Goal: Check status: Check status

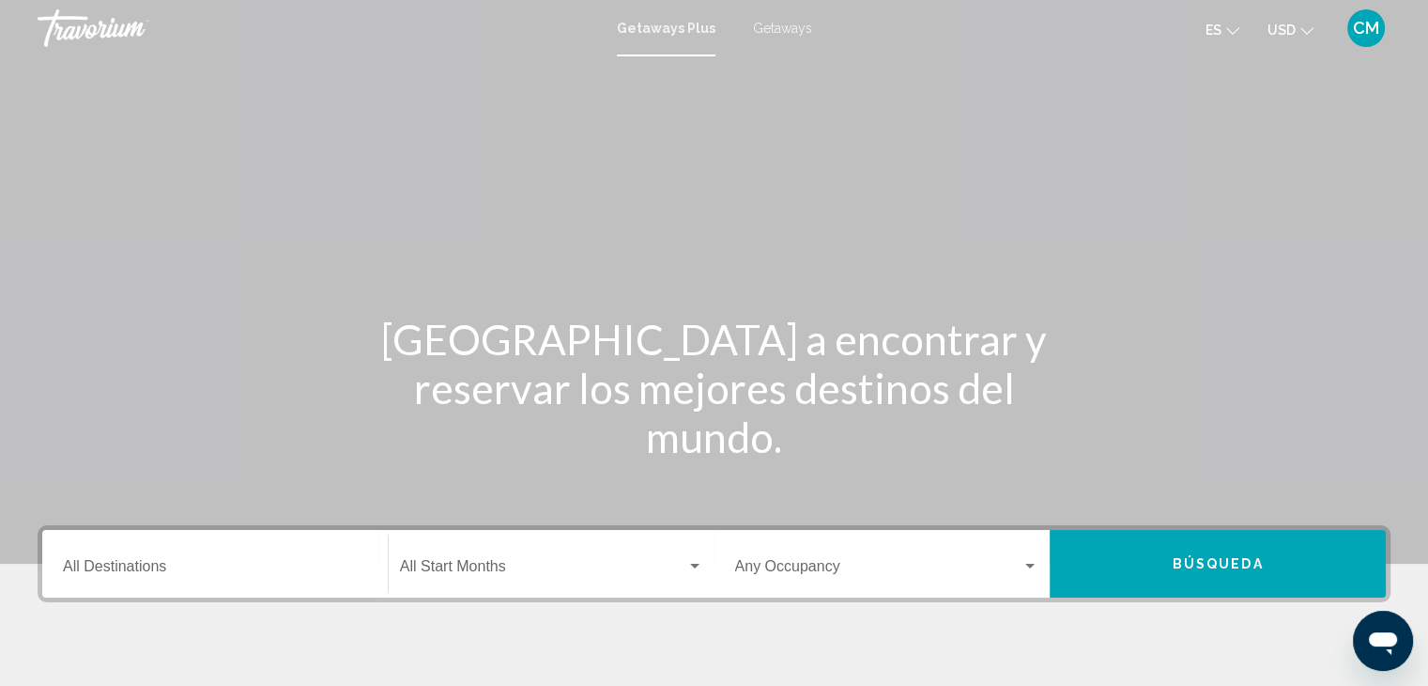
click at [1366, 26] on span "CM" at bounding box center [1366, 28] width 26 height 19
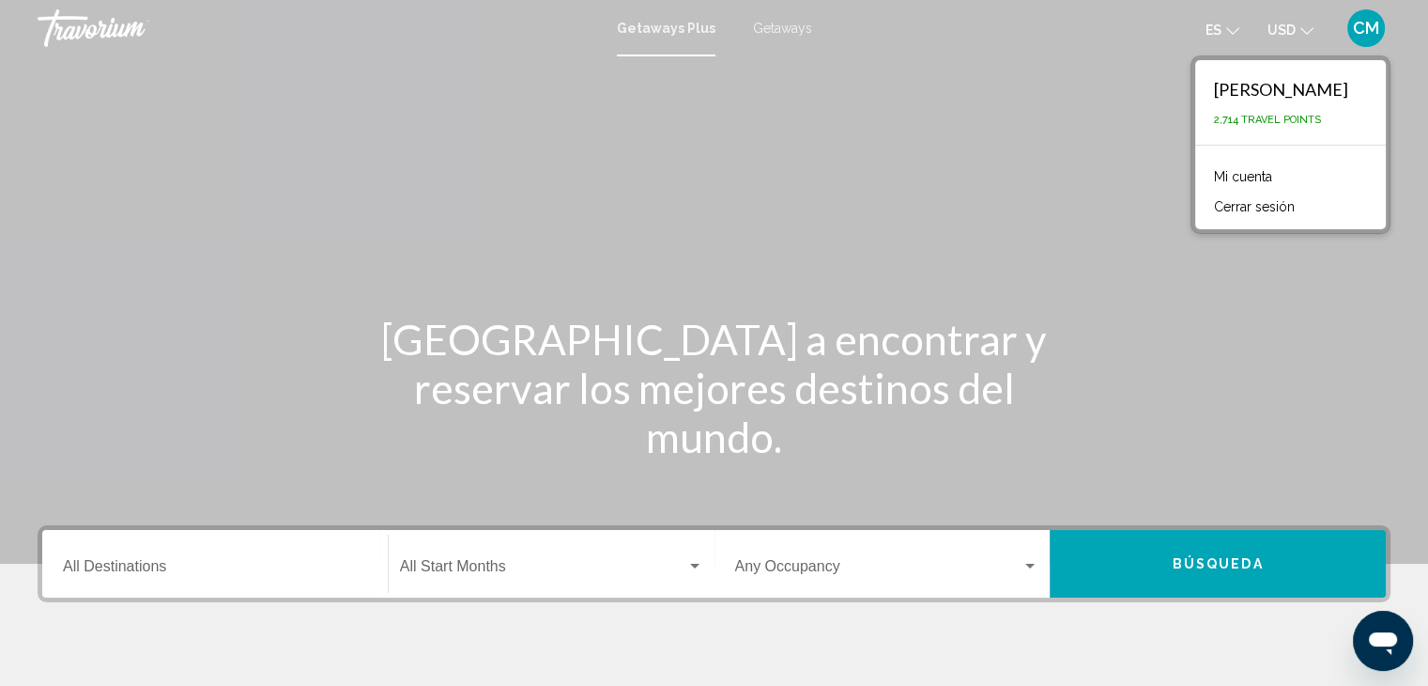
click at [1236, 175] on link "Mi cuenta" at bounding box center [1243, 176] width 77 height 24
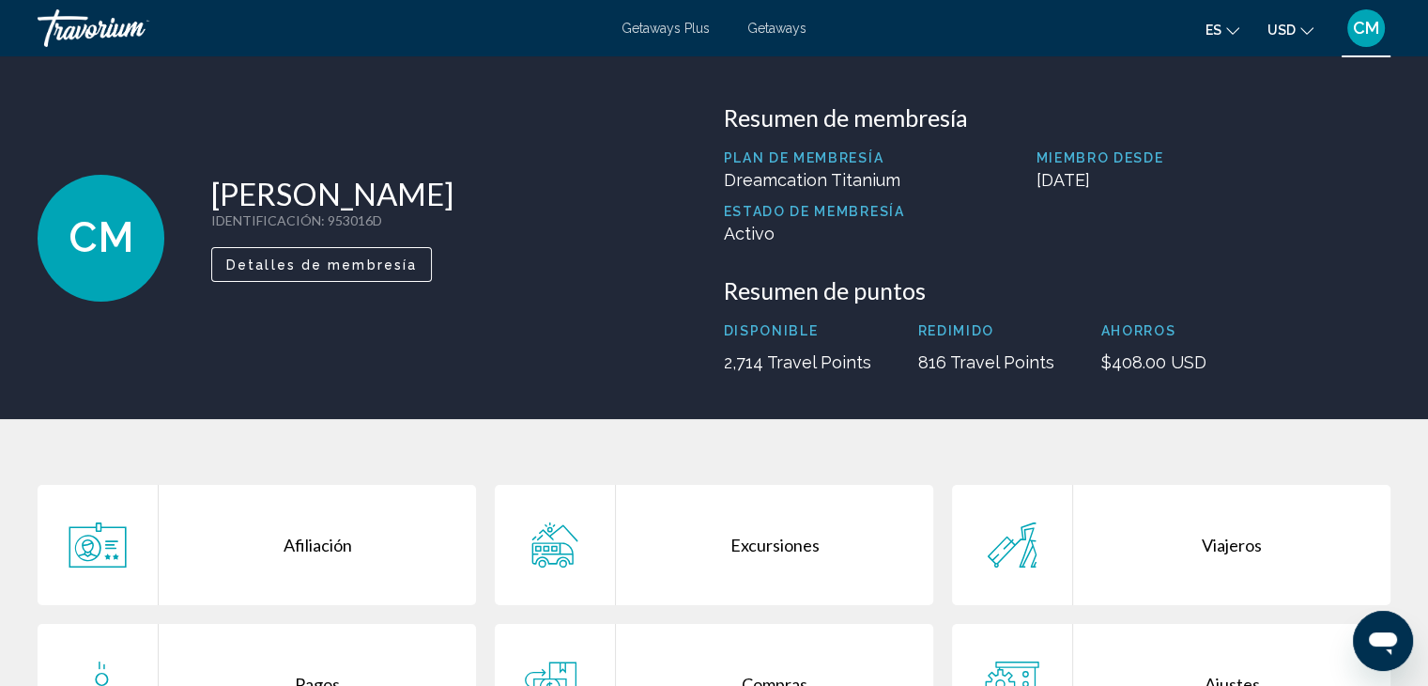
scroll to position [373, 0]
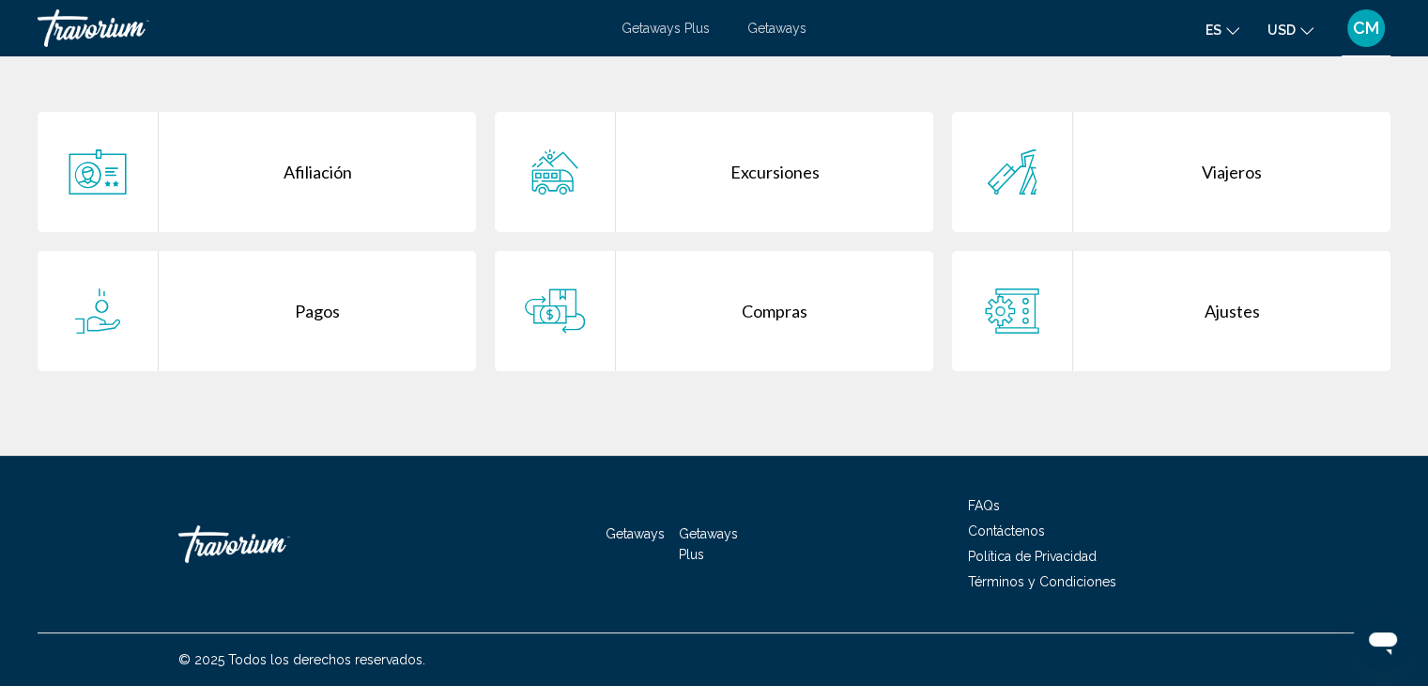
click at [695, 303] on div "Compras" at bounding box center [774, 311] width 317 height 120
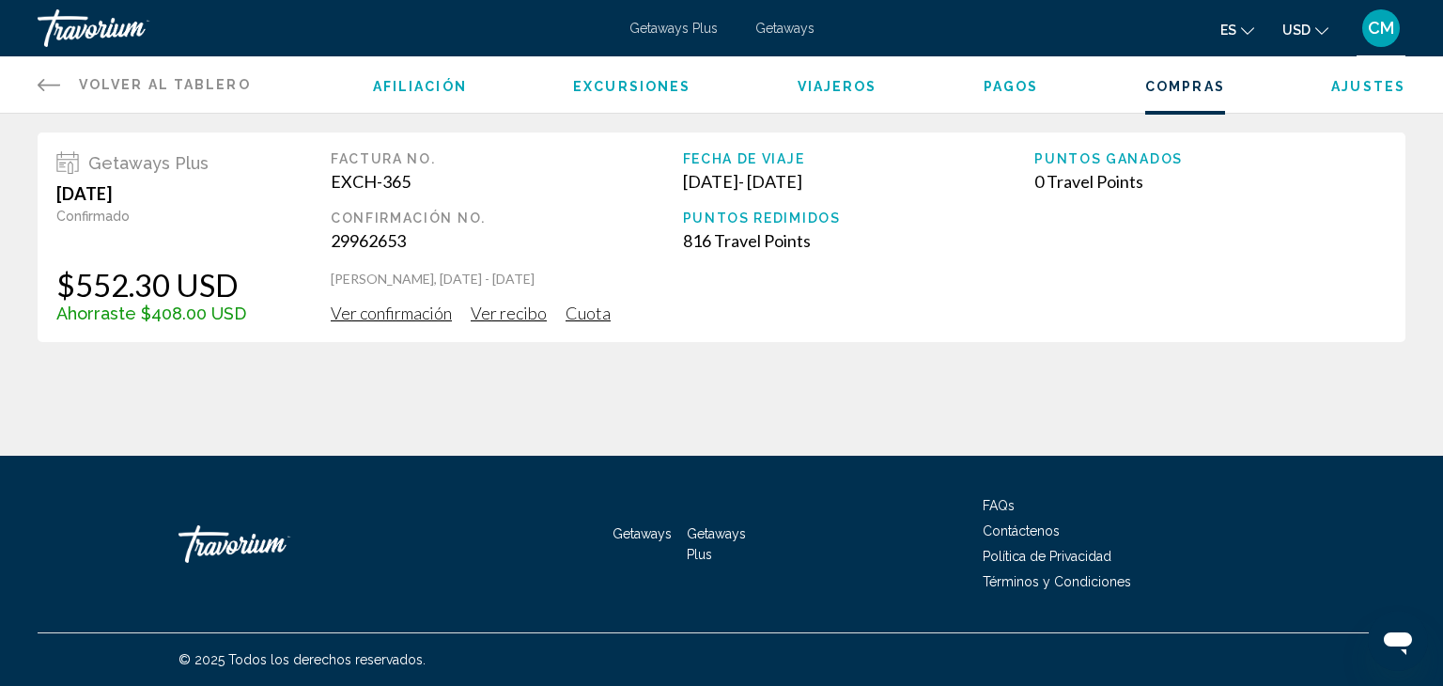
click at [431, 313] on span "Ver confirmación" at bounding box center [391, 312] width 121 height 21
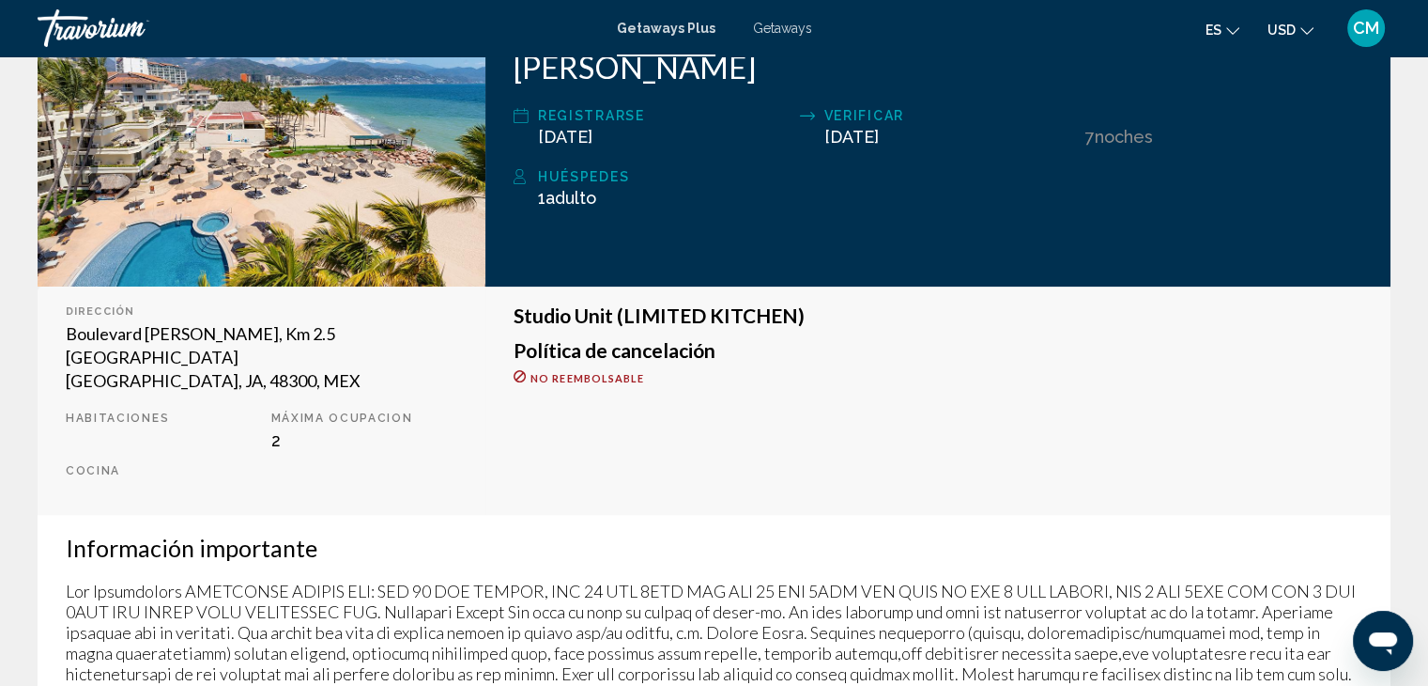
scroll to position [450, 0]
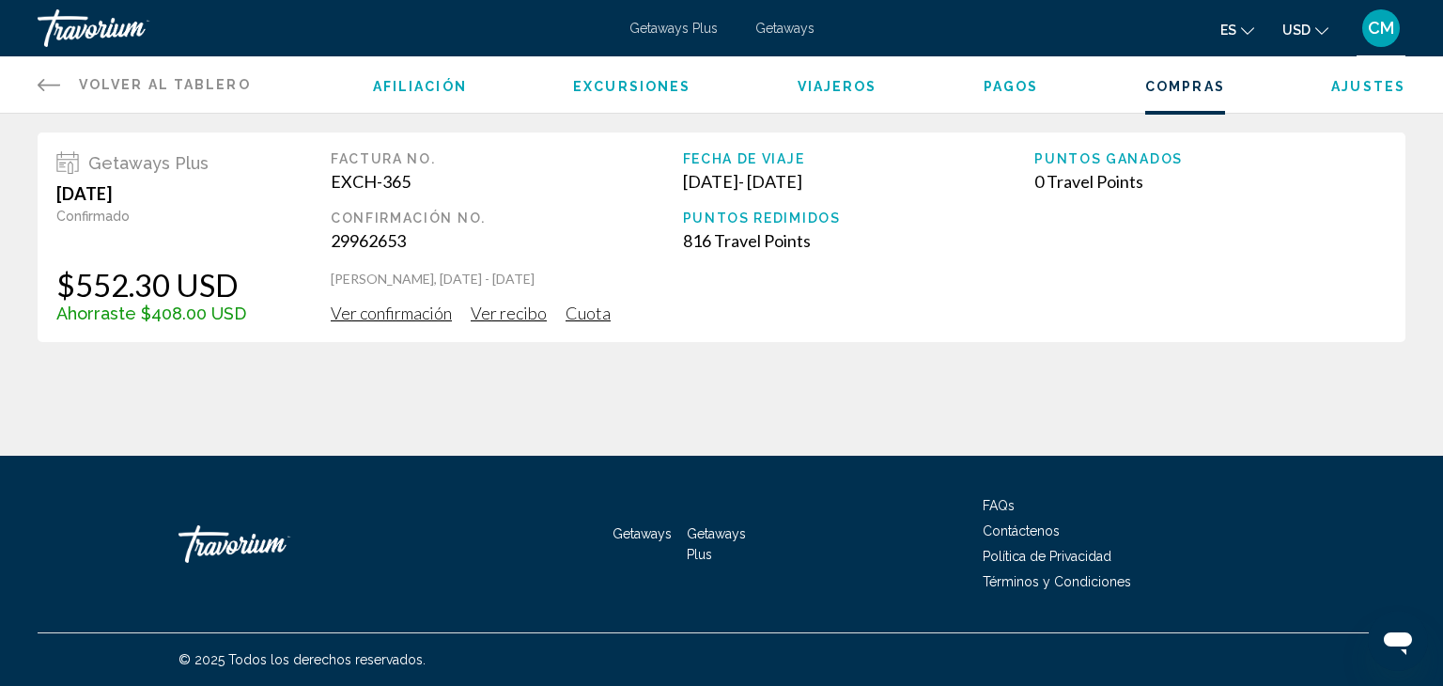
click at [522, 309] on span "Ver recibo" at bounding box center [509, 312] width 76 height 21
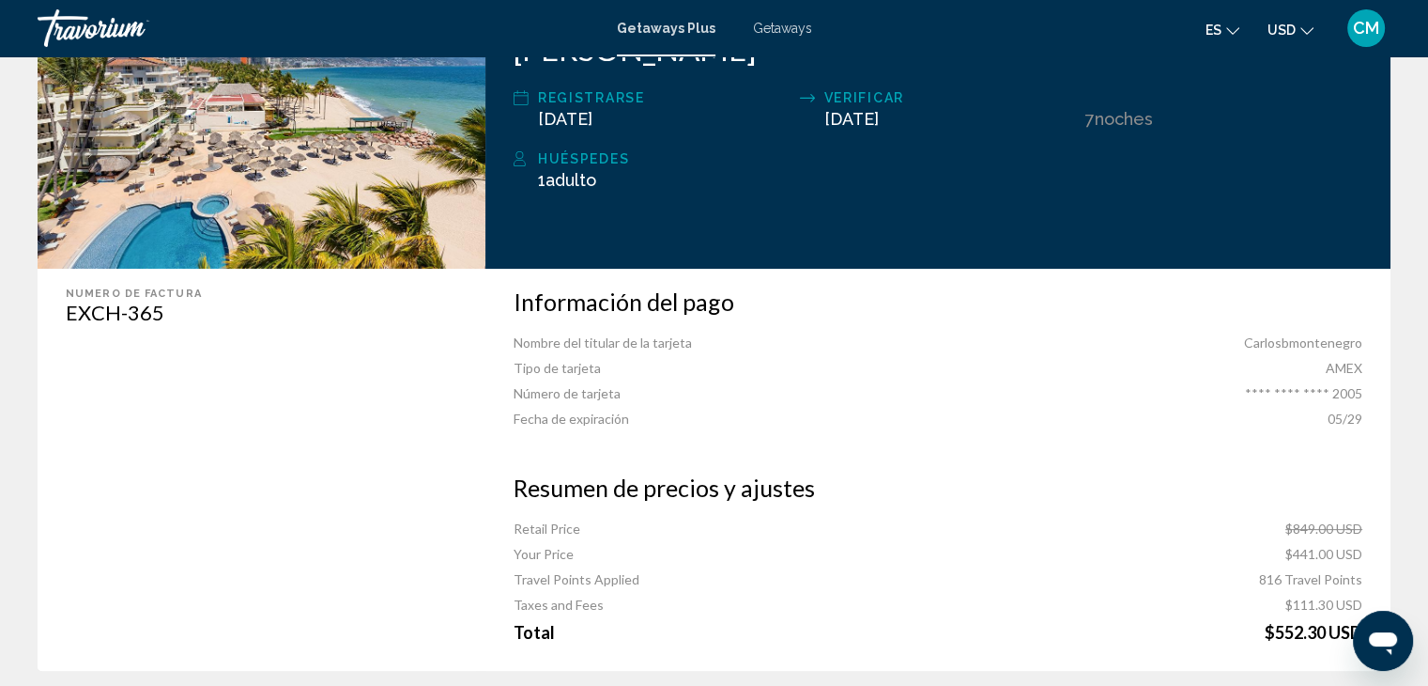
scroll to position [613, 0]
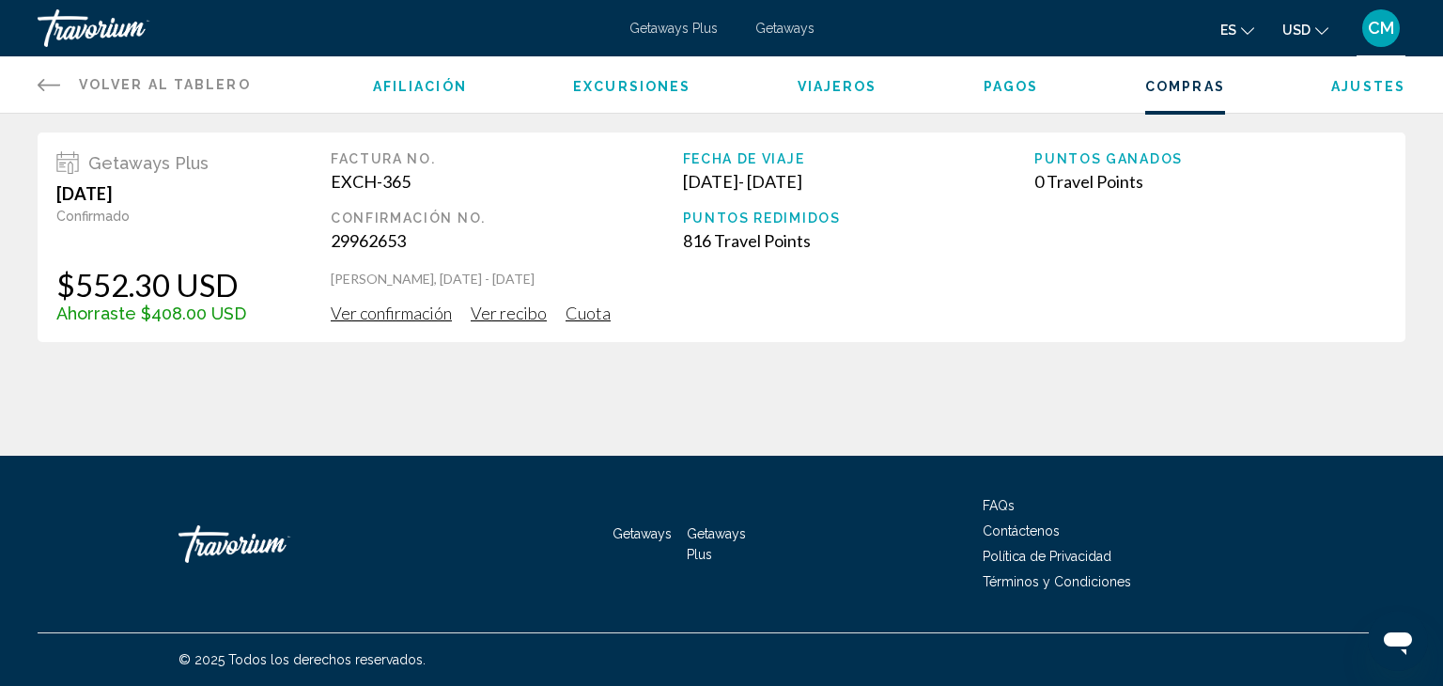
click at [569, 316] on span "Cuota" at bounding box center [587, 312] width 45 height 21
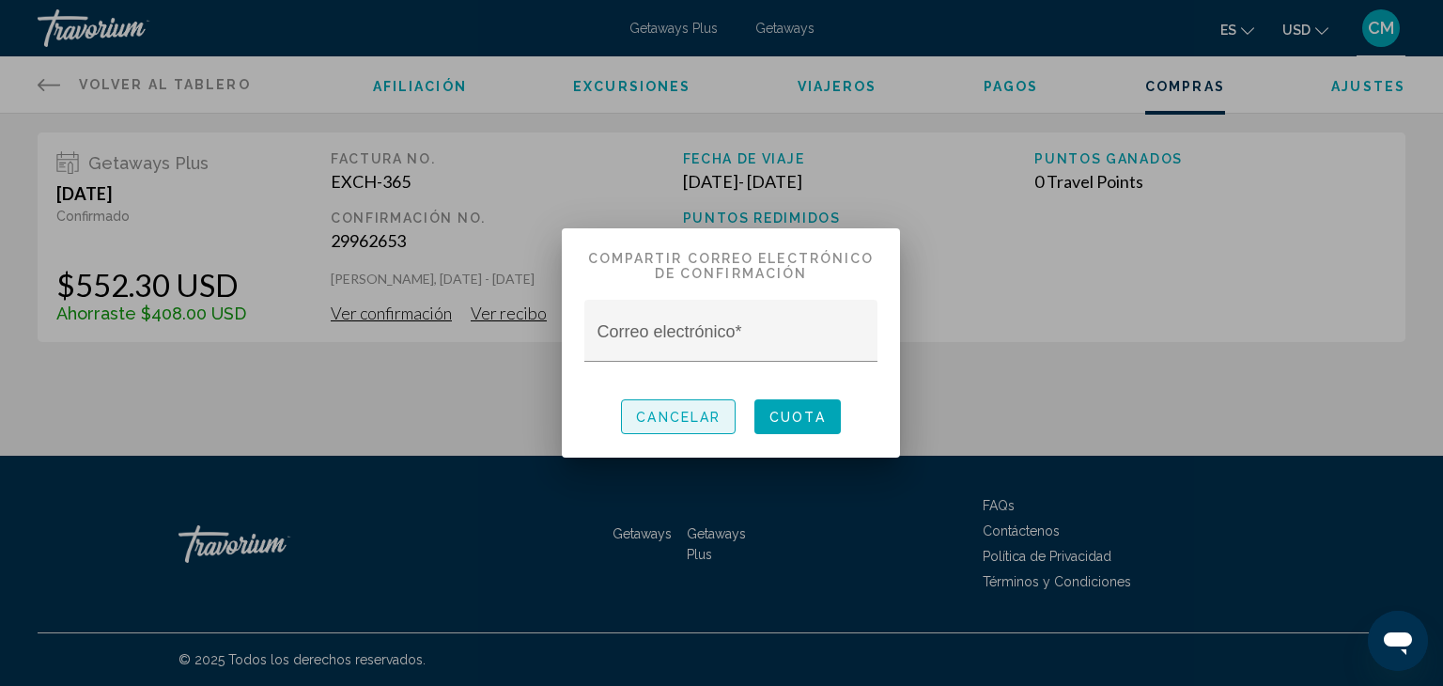
click at [680, 409] on span "Cancelar" at bounding box center [678, 416] width 85 height 15
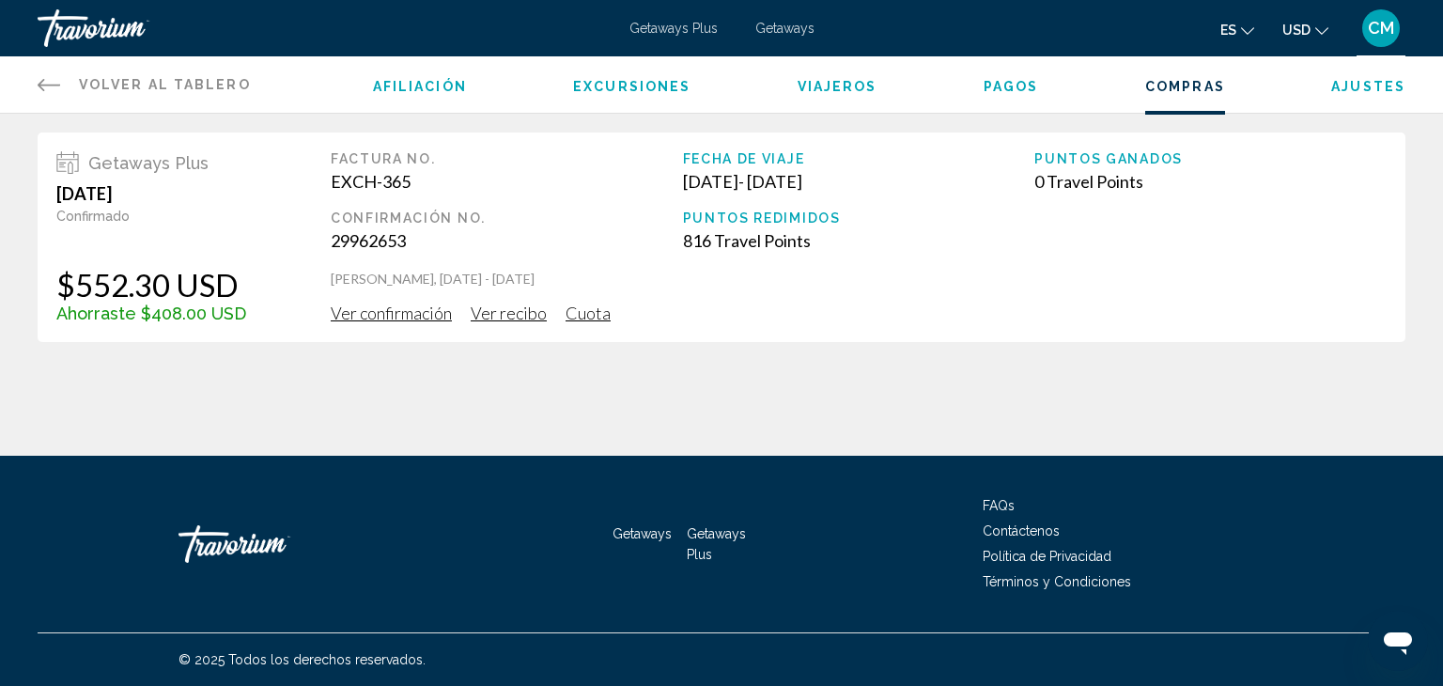
click at [499, 323] on div "Getaways Plus [DATE] Confirmado $552.30 USD Ahorraste $408.00 USD Factura no. E…" at bounding box center [721, 236] width 1367 height 209
click at [498, 316] on span "Ver recibo" at bounding box center [509, 312] width 76 height 21
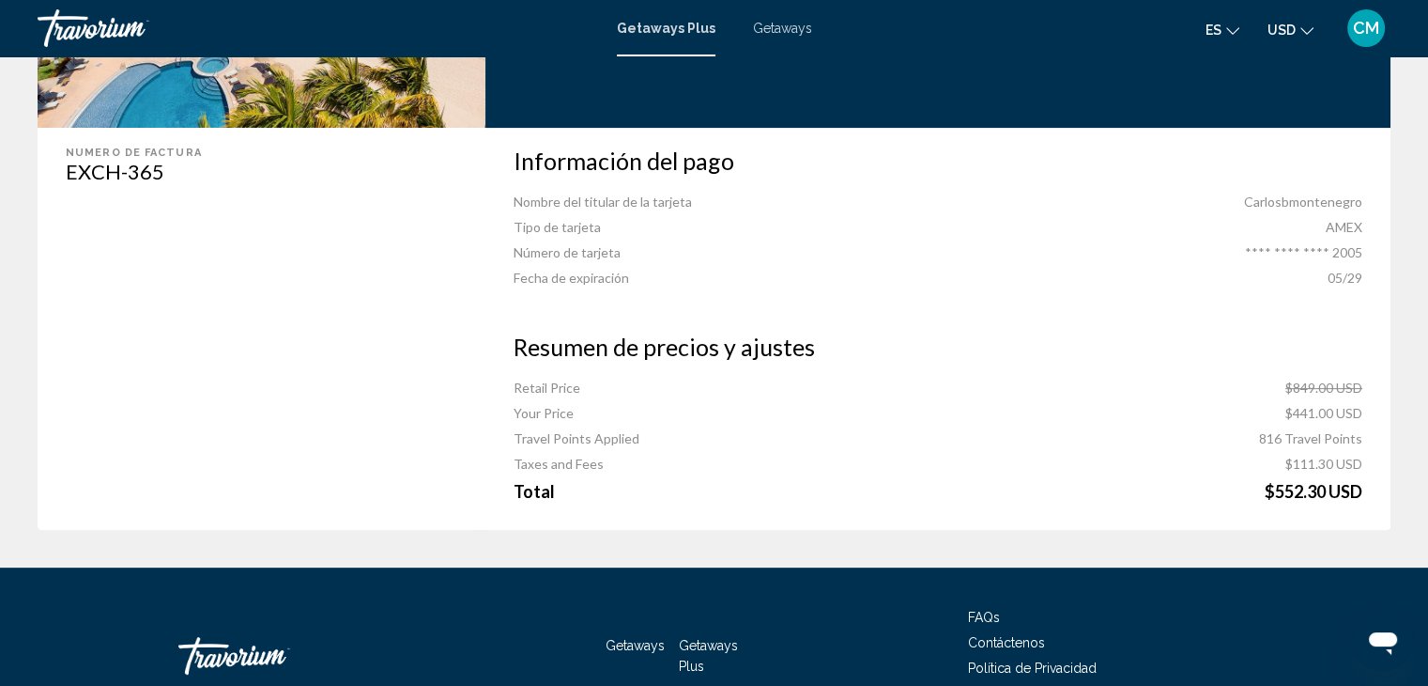
scroll to position [613, 0]
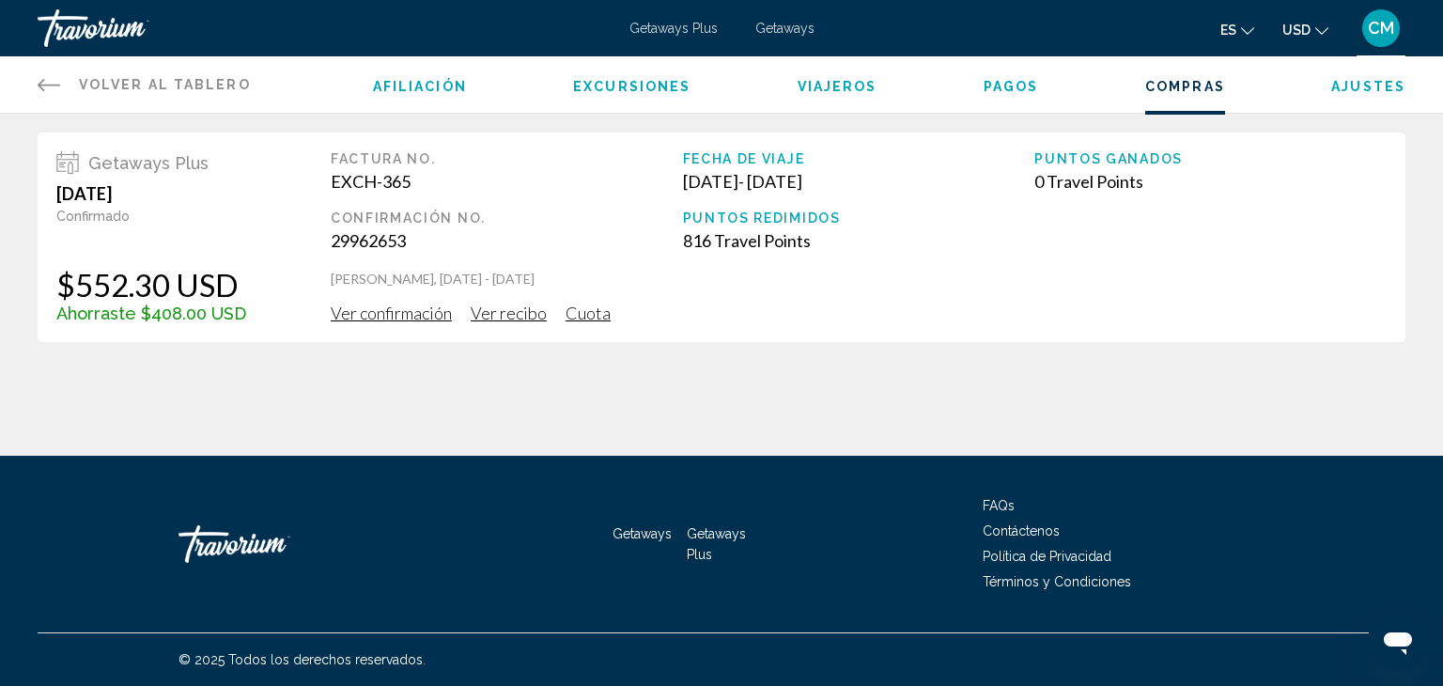
click at [394, 318] on span "Ver confirmación" at bounding box center [391, 312] width 121 height 21
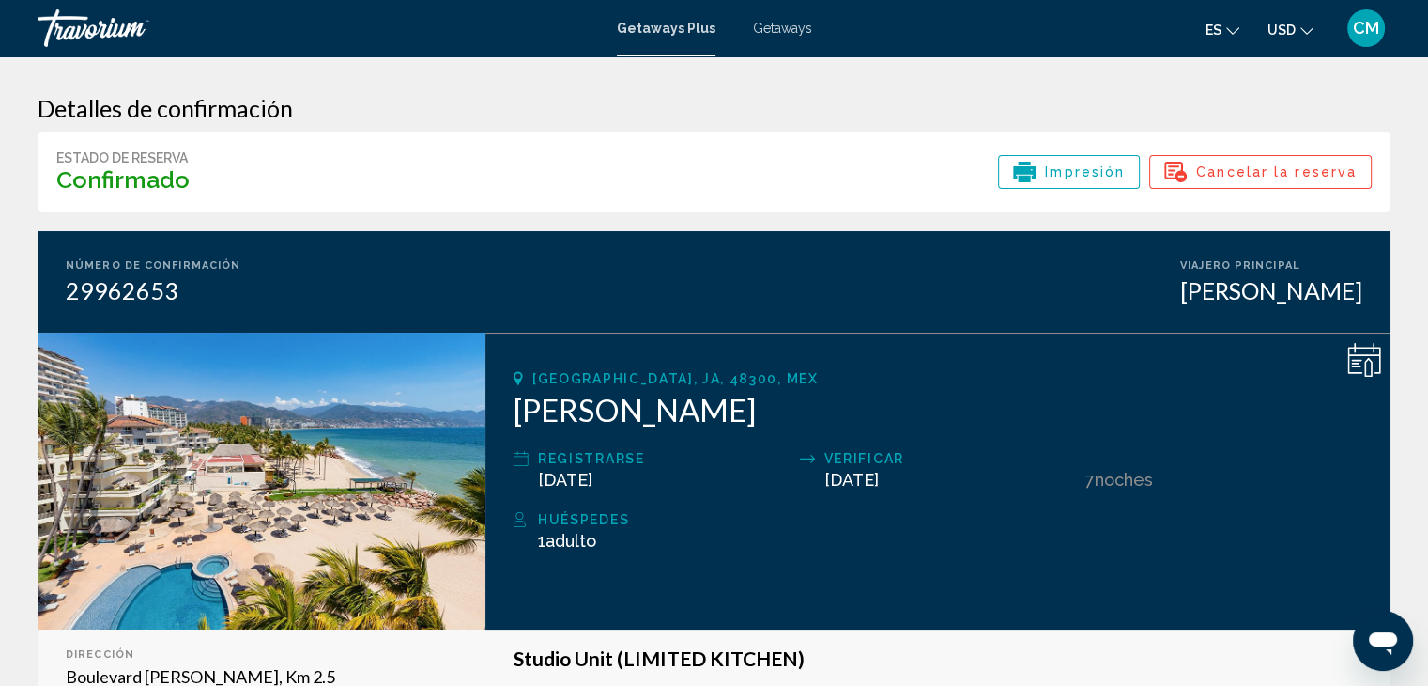
click at [792, 17] on div "Getaways Plus Getaways es English Español Français Italiano Português русский U…" at bounding box center [714, 27] width 1428 height 39
click at [795, 26] on span "Getaways" at bounding box center [782, 28] width 59 height 15
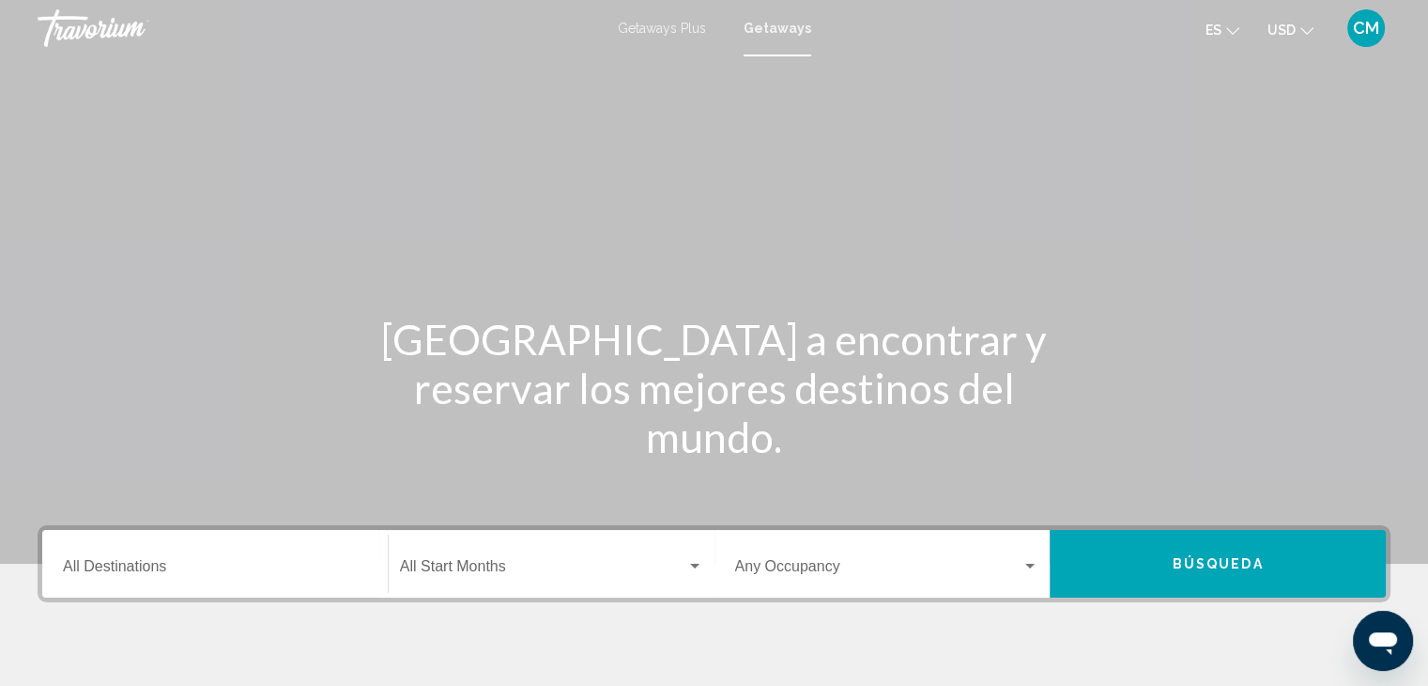
click at [1364, 23] on span "CM" at bounding box center [1366, 28] width 26 height 19
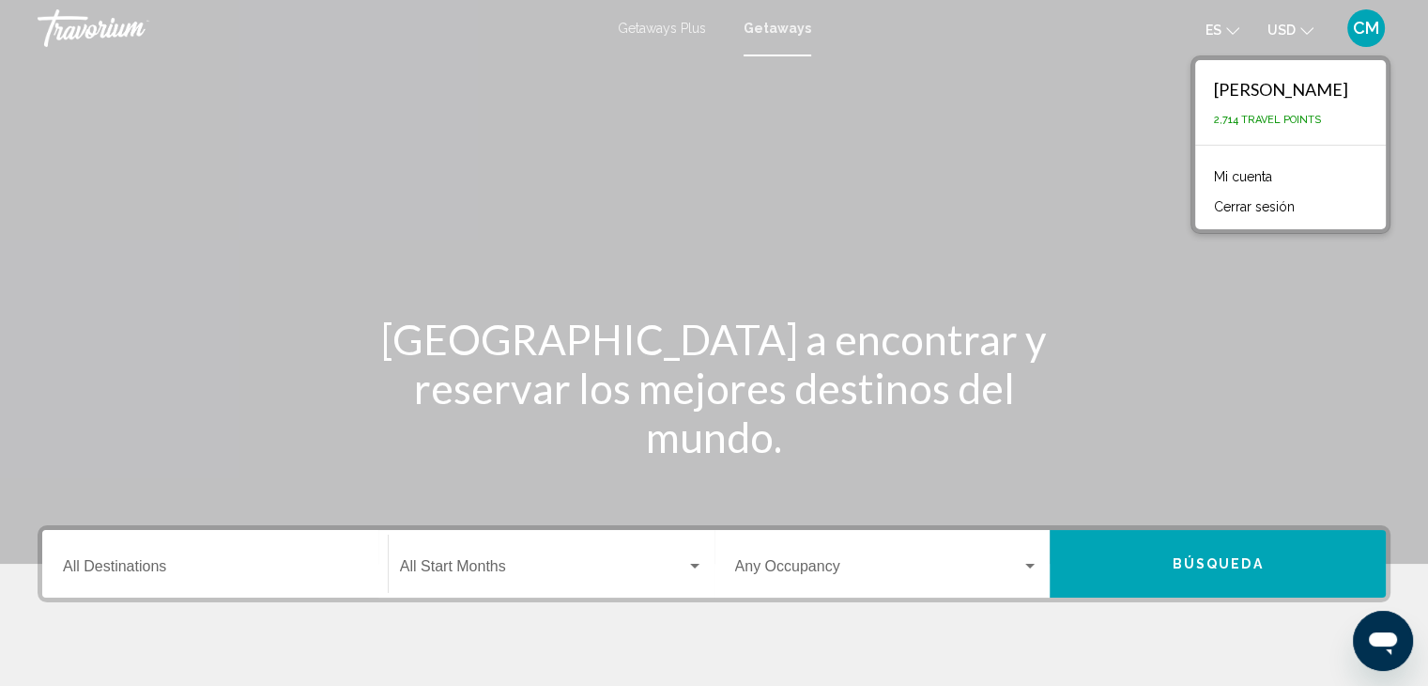
click at [1251, 177] on link "Mi cuenta" at bounding box center [1243, 176] width 77 height 24
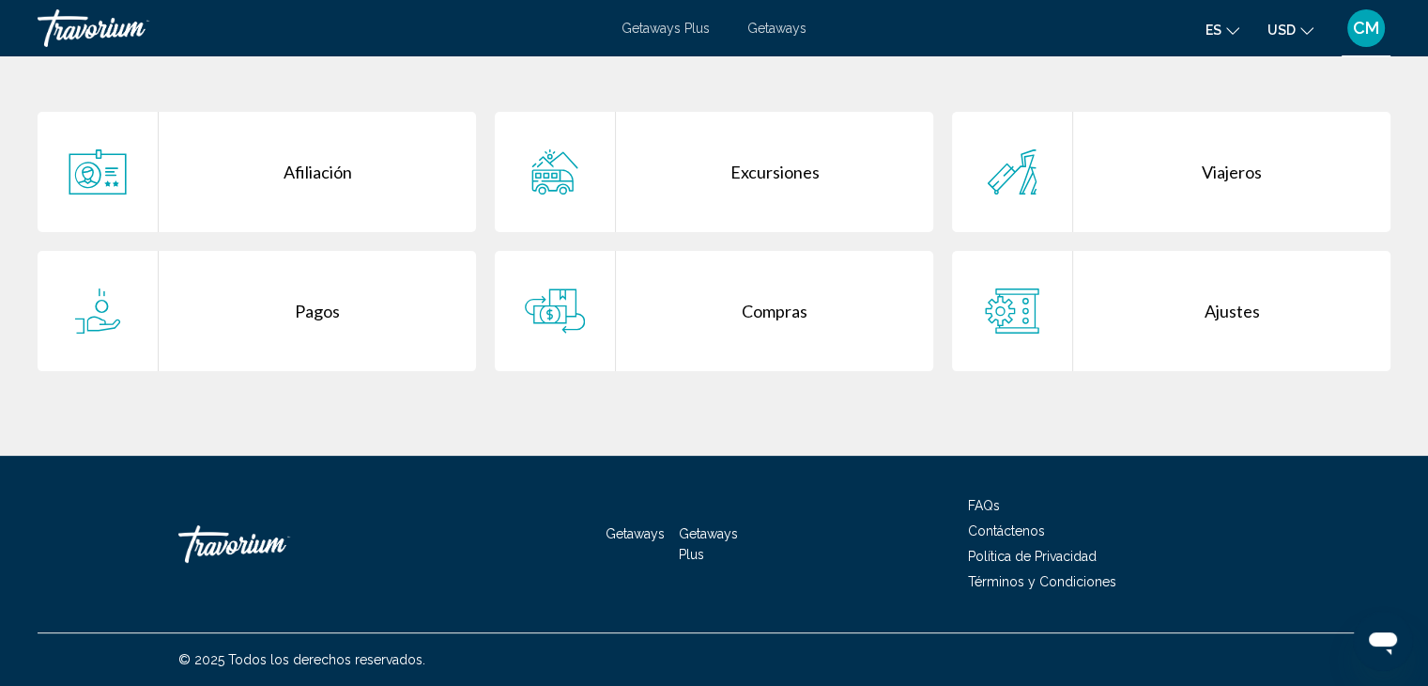
scroll to position [372, 0]
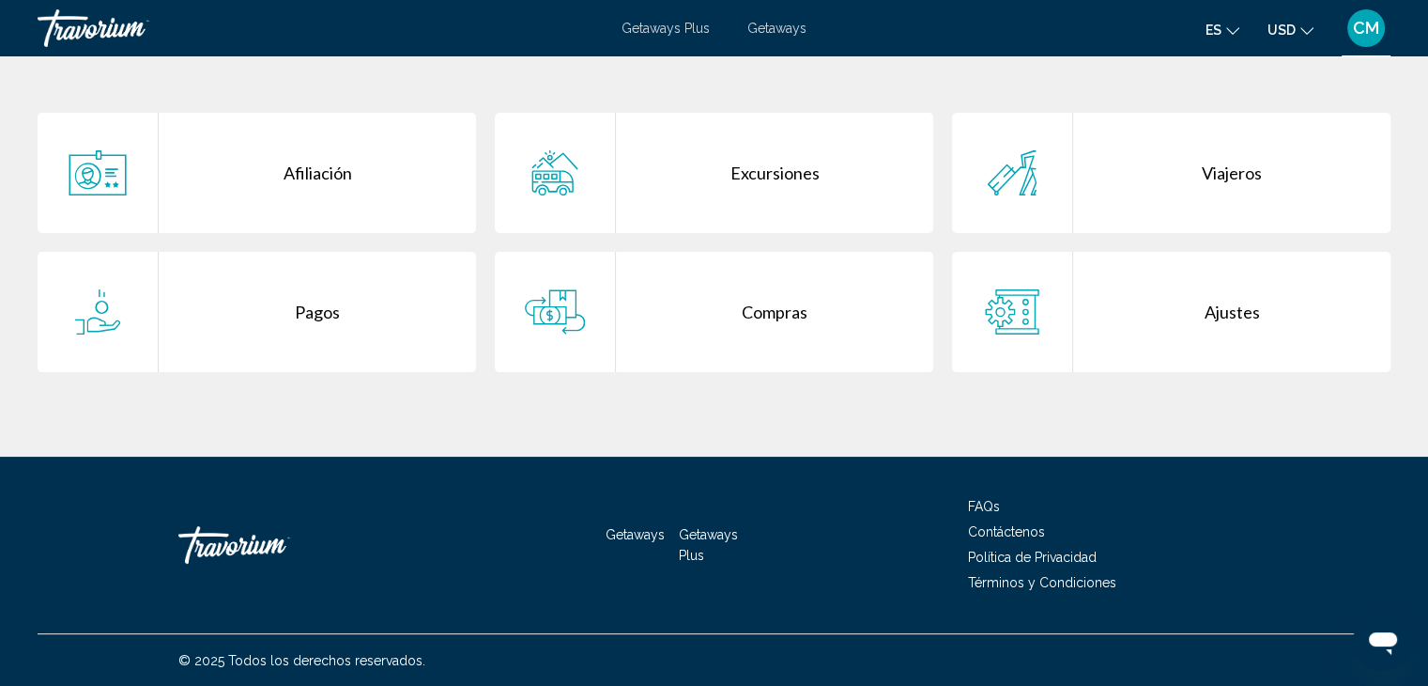
click at [809, 320] on div "Compras" at bounding box center [774, 312] width 317 height 120
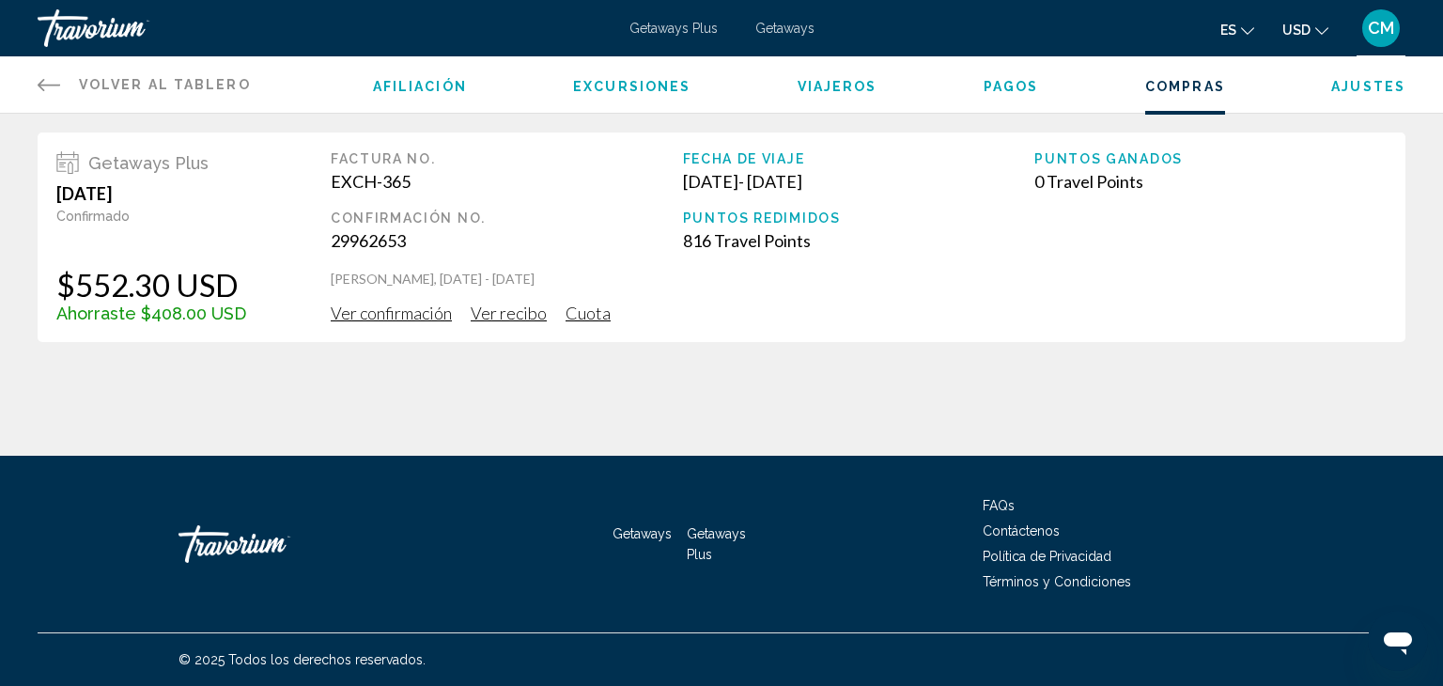
click at [394, 317] on span "Ver confirmación" at bounding box center [391, 312] width 121 height 21
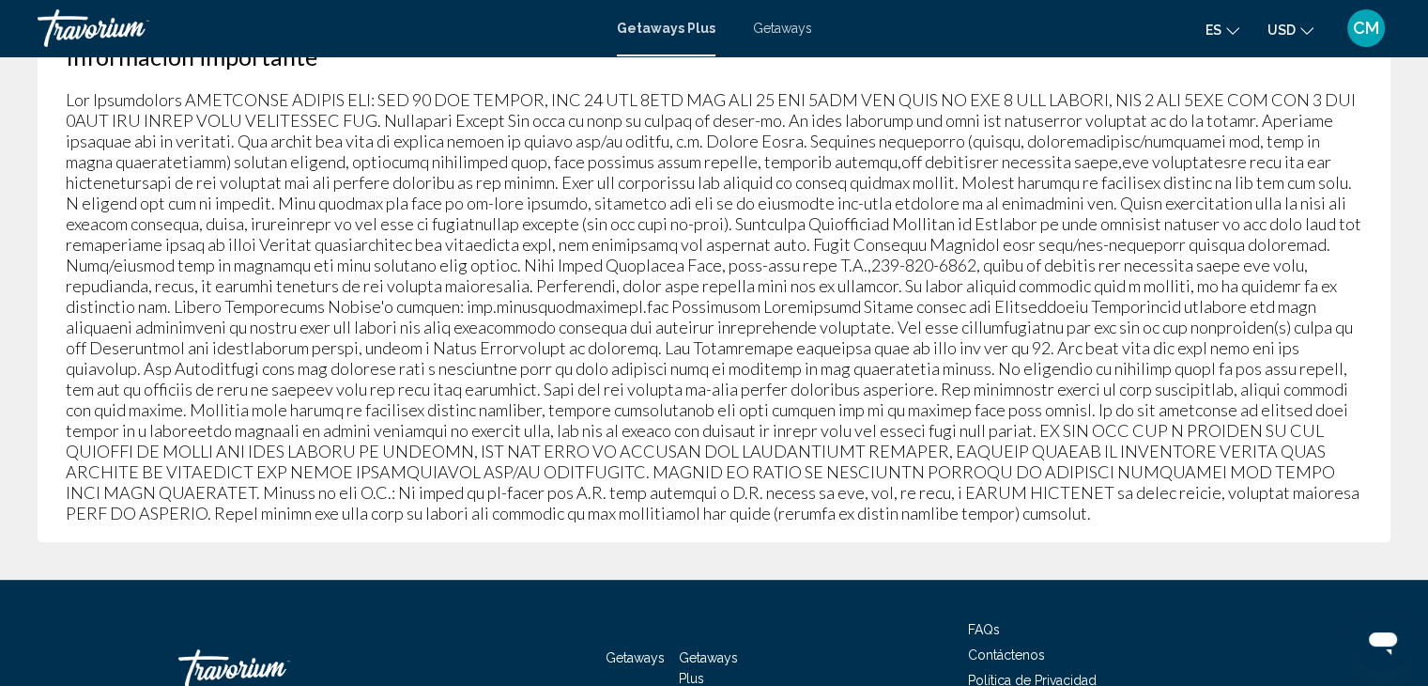
scroll to position [958, 0]
